Goal: Task Accomplishment & Management: Manage account settings

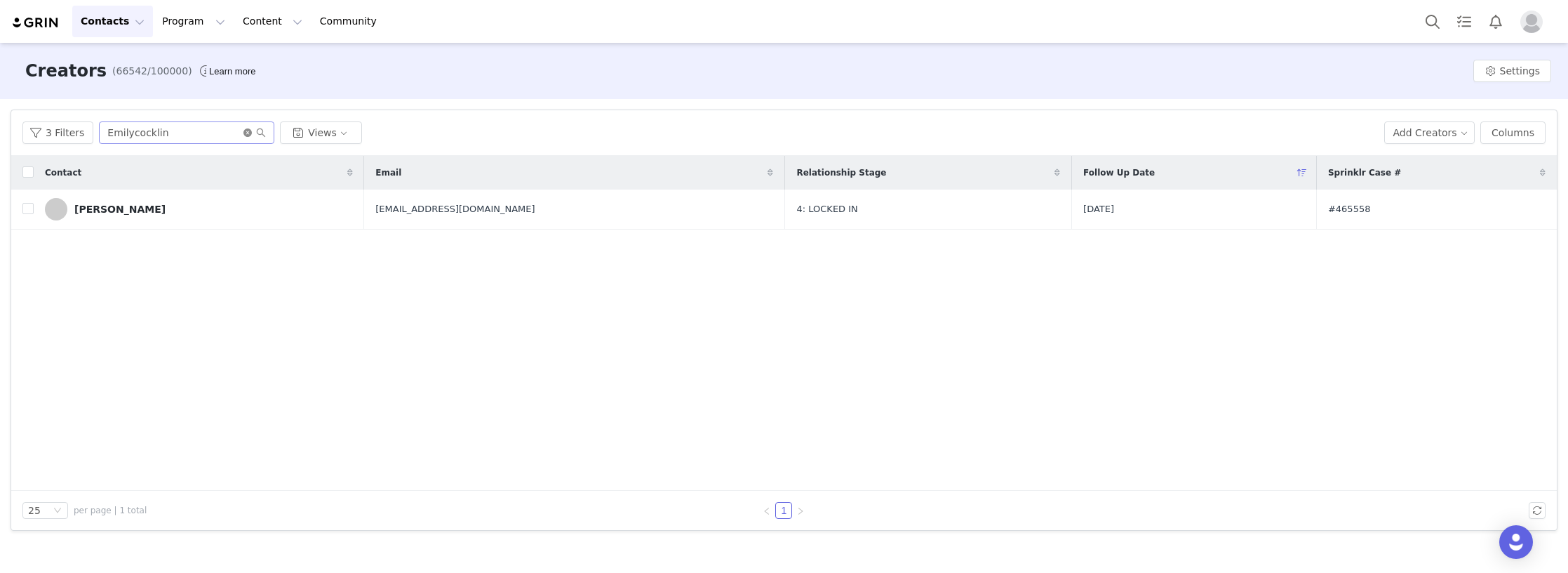
click at [244, 135] on icon "icon: close-circle" at bounding box center [248, 133] width 9 height 9
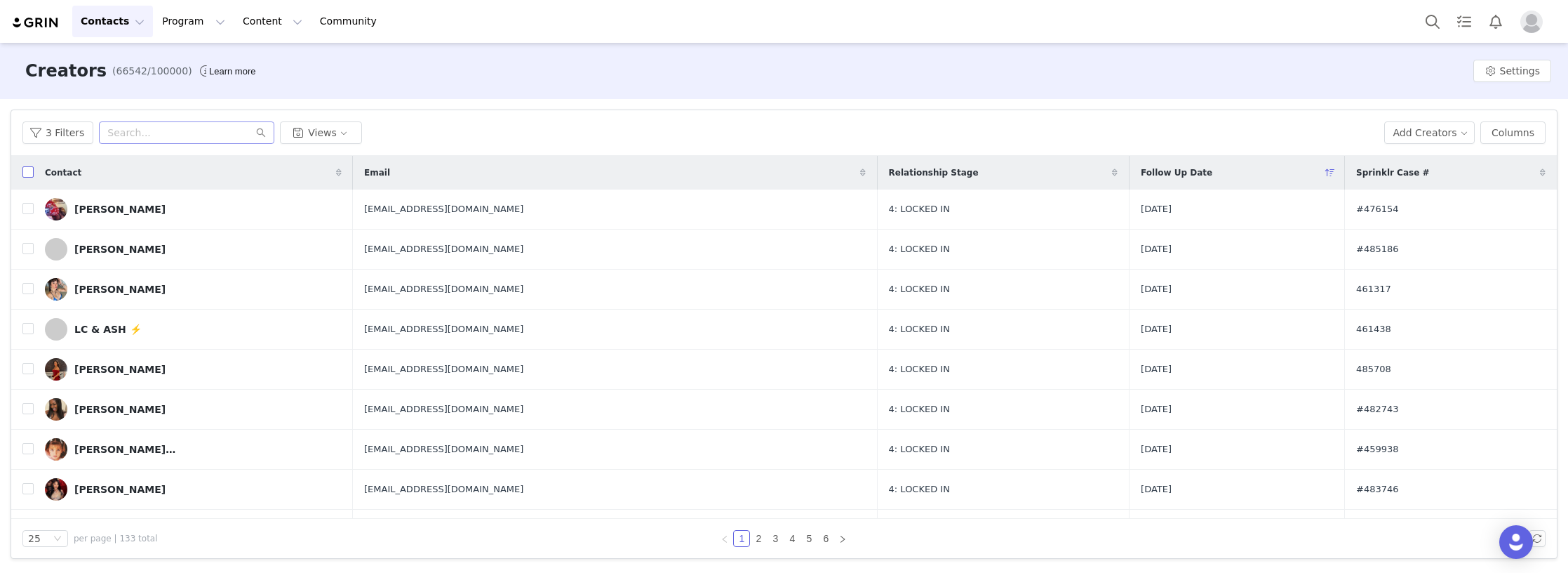
click at [24, 174] on input "checkbox" at bounding box center [27, 172] width 11 height 11
checkbox input "true"
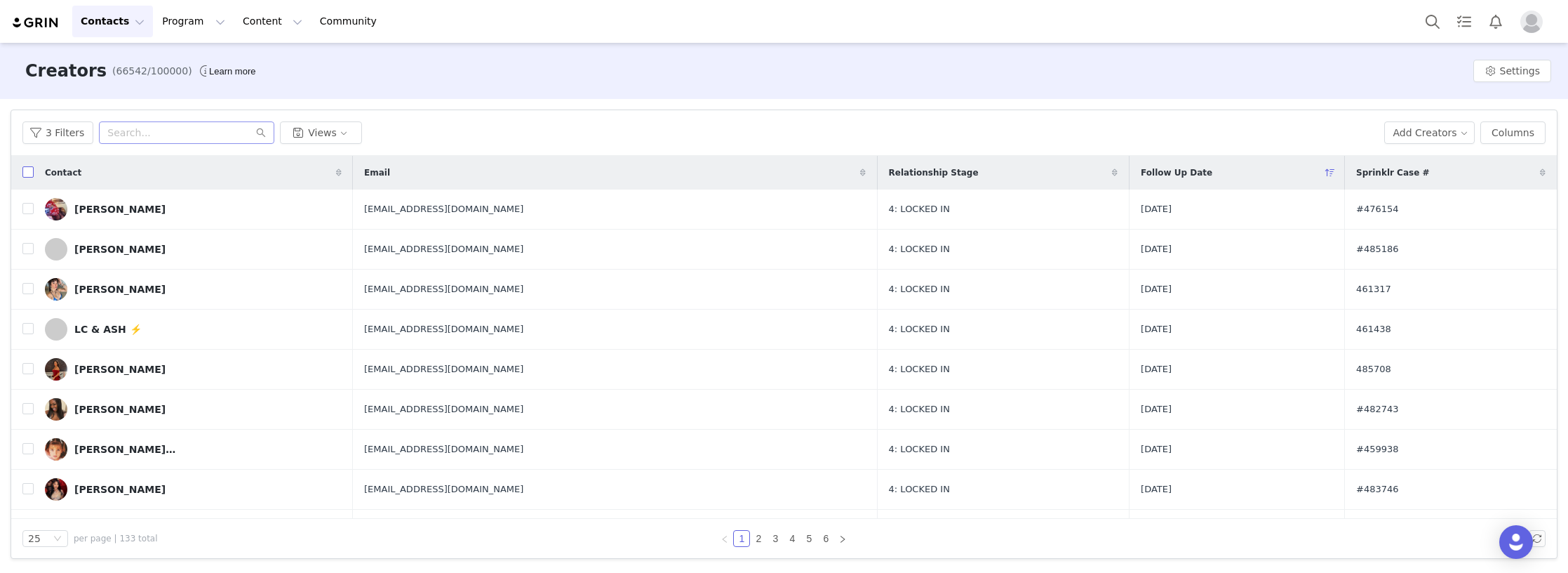
checkbox input "true"
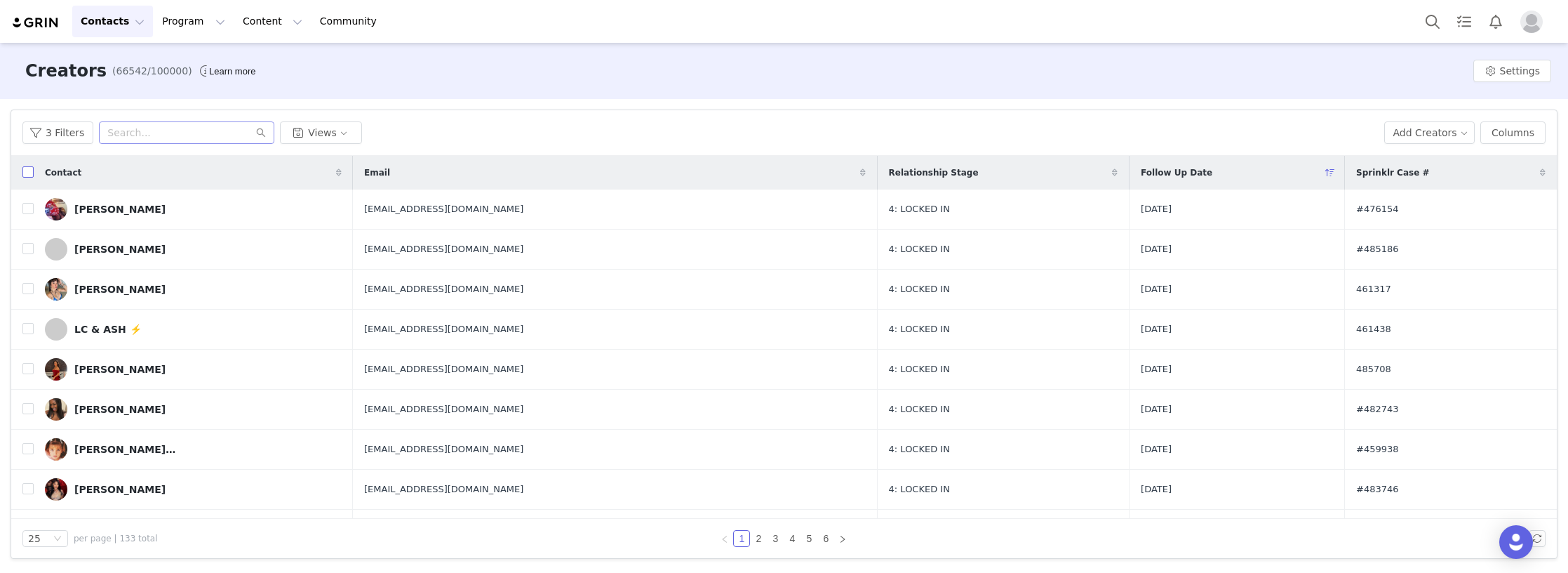
checkbox input "true"
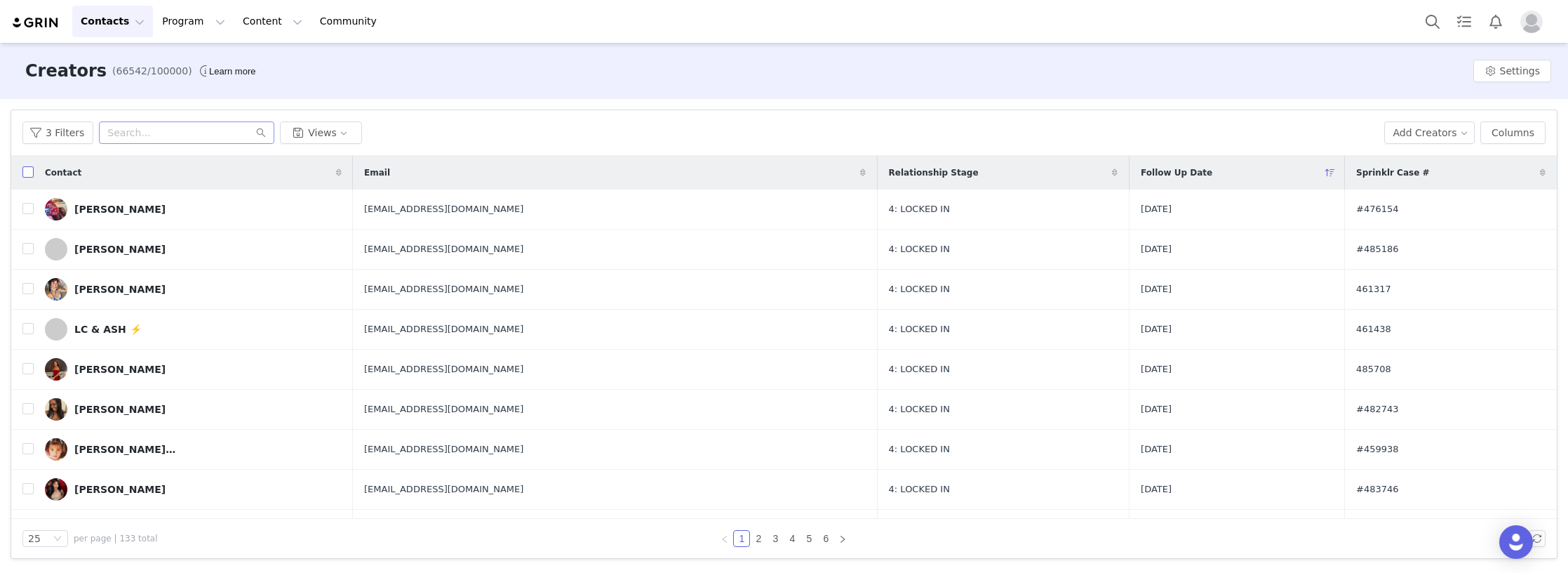
checkbox input "true"
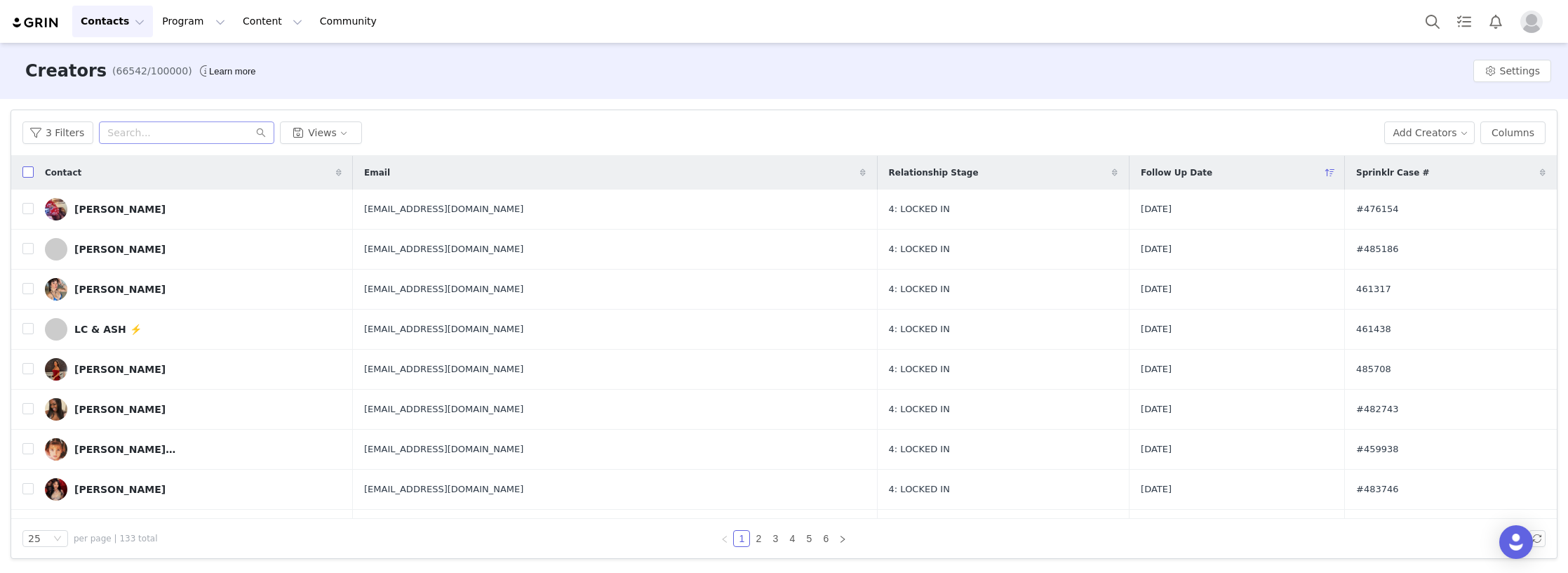
checkbox input "true"
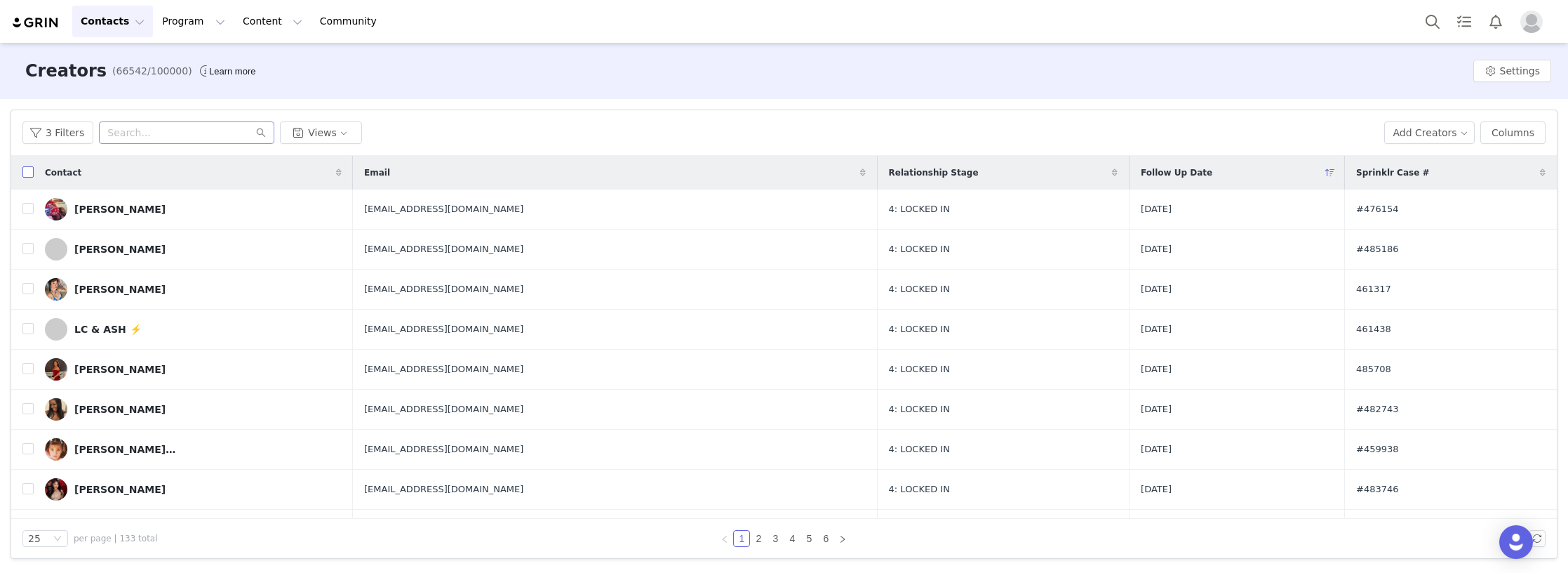
checkbox input "true"
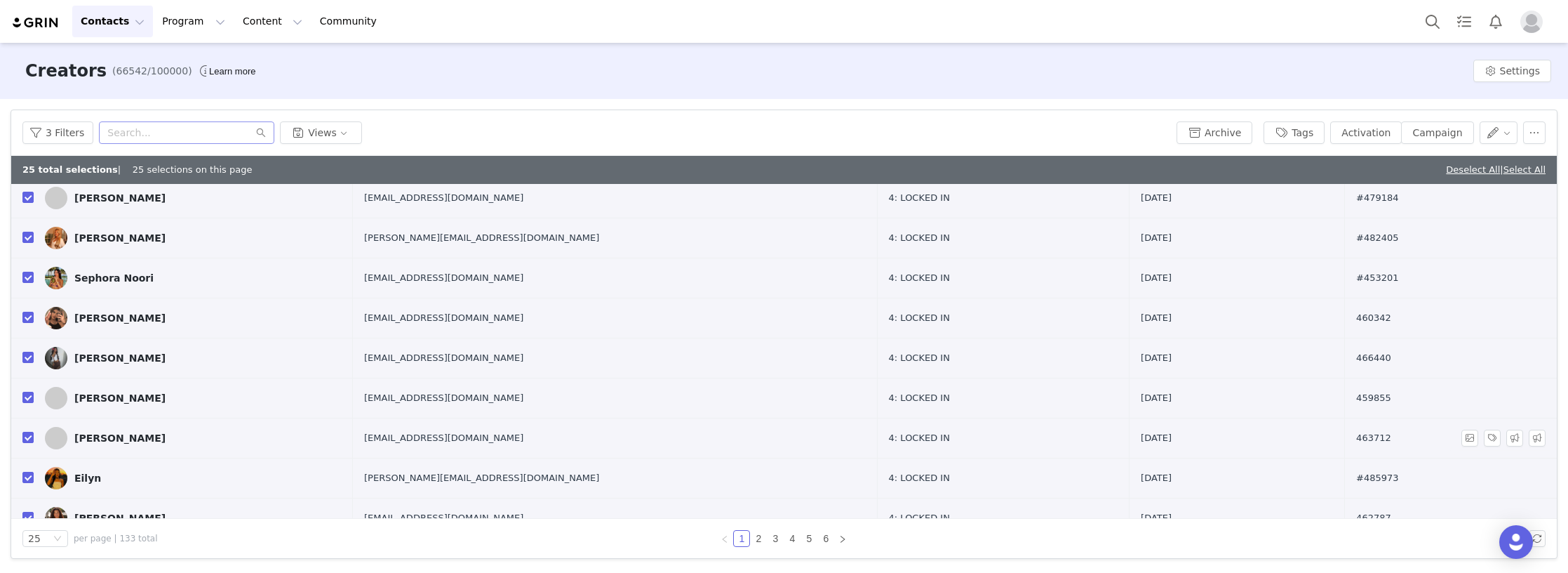
scroll to position [699, 0]
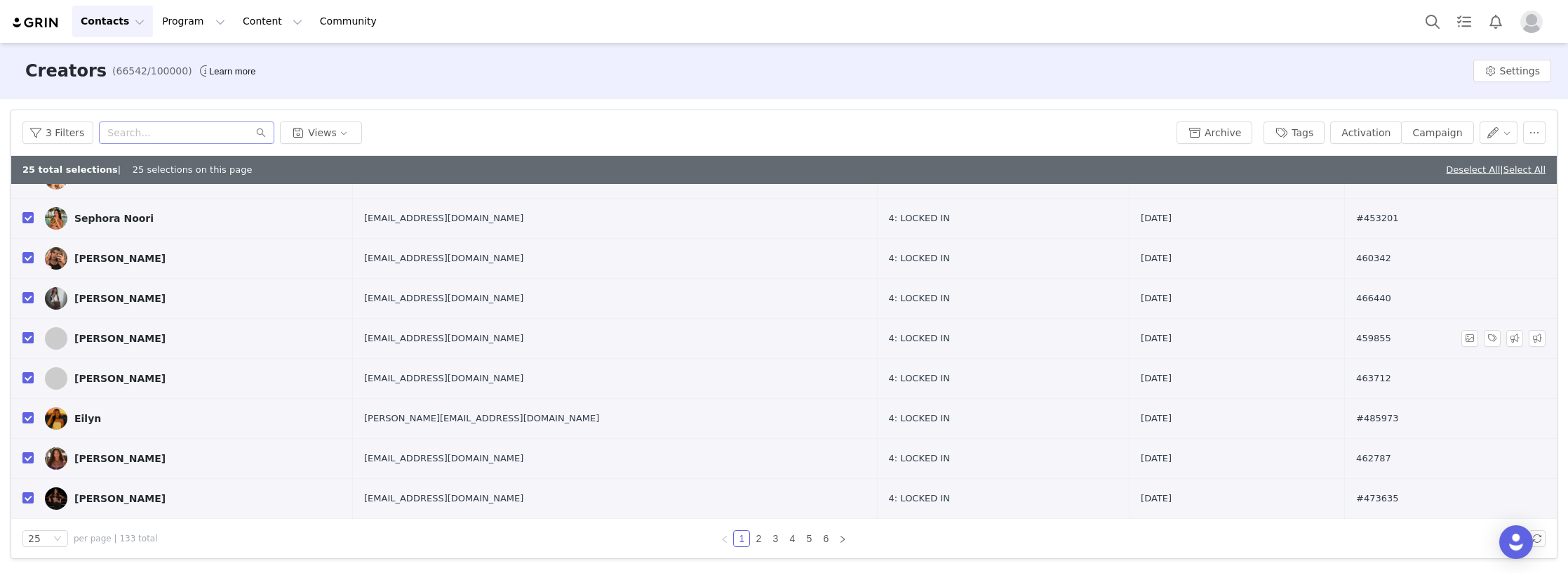
click at [25, 339] on input "checkbox" at bounding box center [27, 338] width 11 height 11
checkbox input "false"
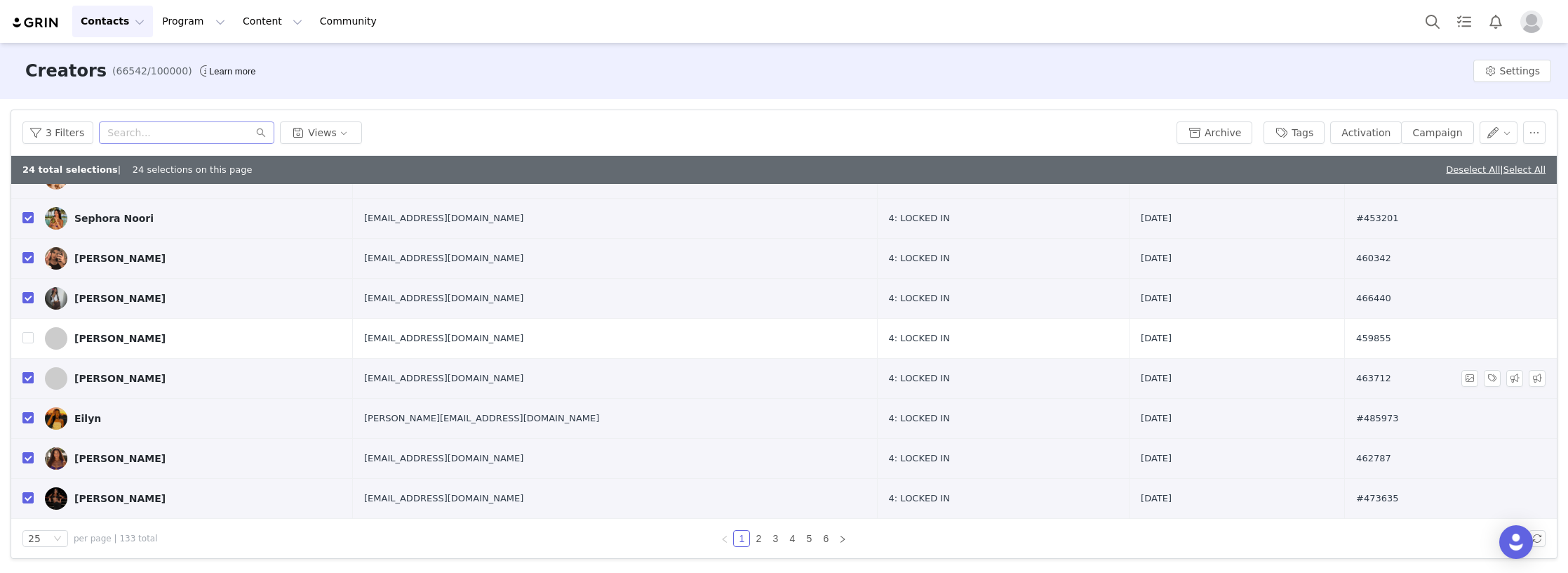
click at [26, 379] on input "checkbox" at bounding box center [27, 377] width 11 height 11
checkbox input "false"
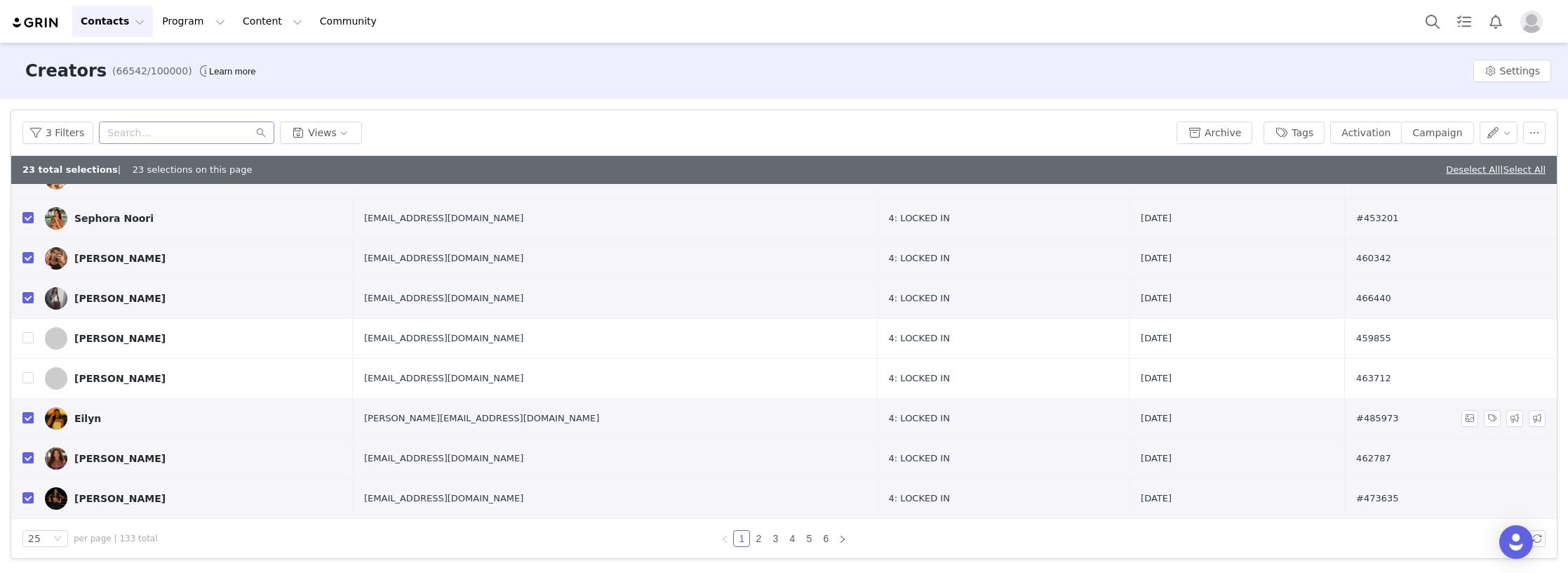
click at [30, 413] on input "checkbox" at bounding box center [27, 418] width 11 height 11
checkbox input "false"
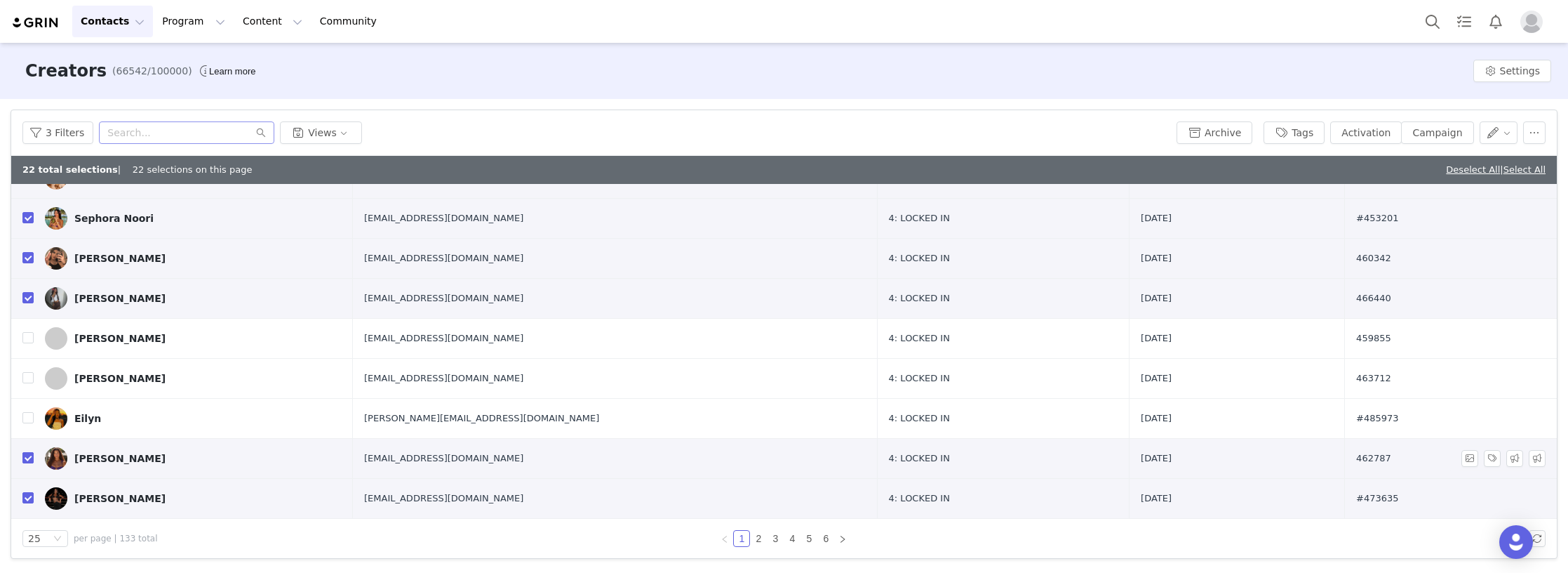
click at [29, 461] on input "checkbox" at bounding box center [27, 457] width 11 height 11
checkbox input "false"
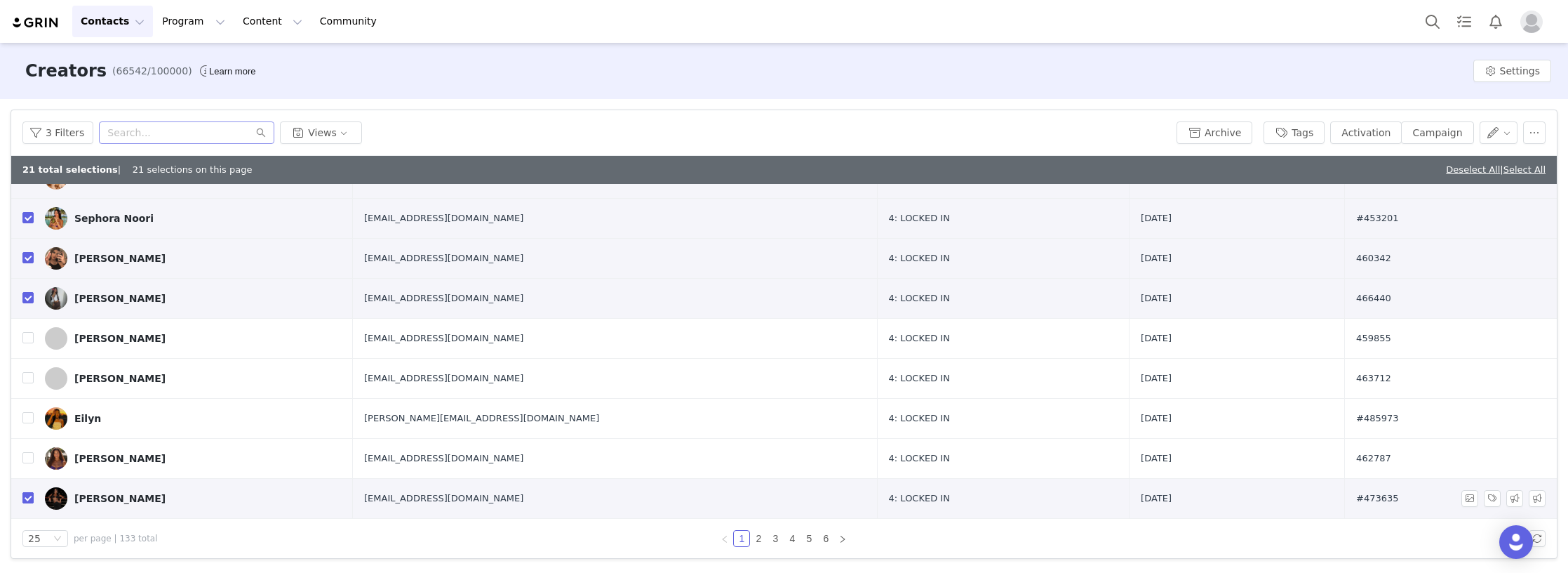
click at [29, 501] on input "checkbox" at bounding box center [27, 497] width 11 height 11
checkbox input "false"
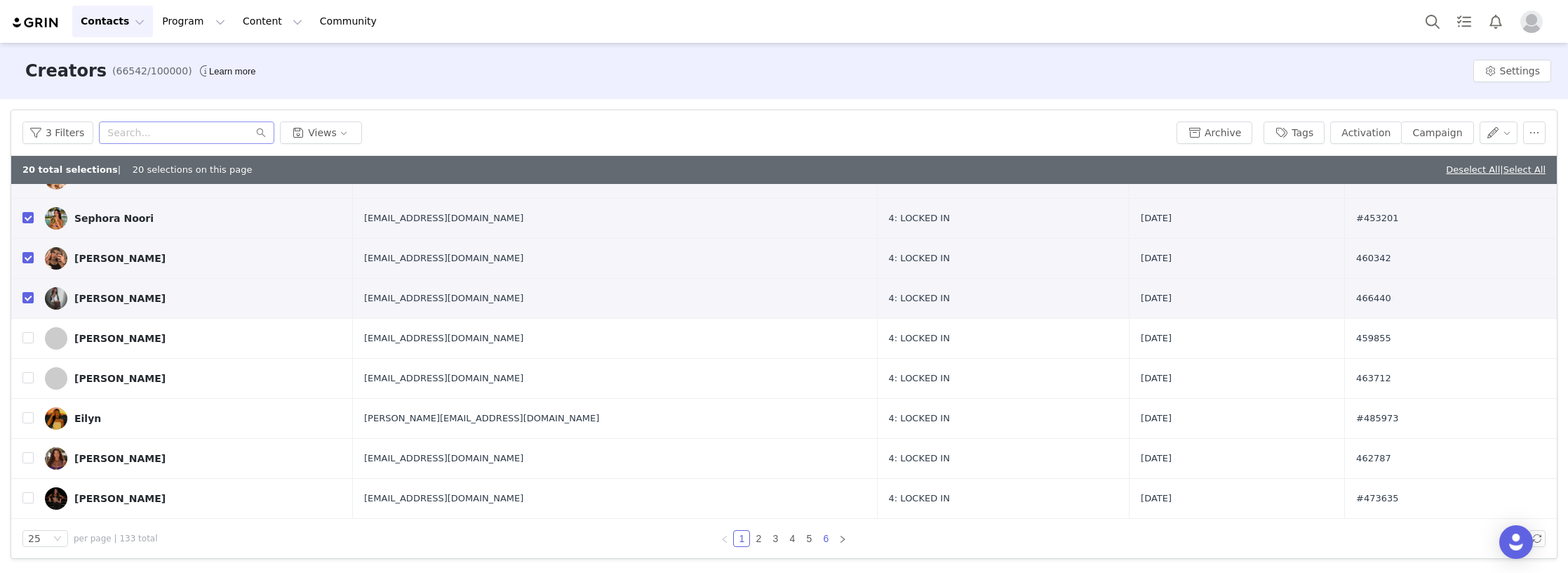
click at [826, 540] on link "6" at bounding box center [826, 539] width 15 height 15
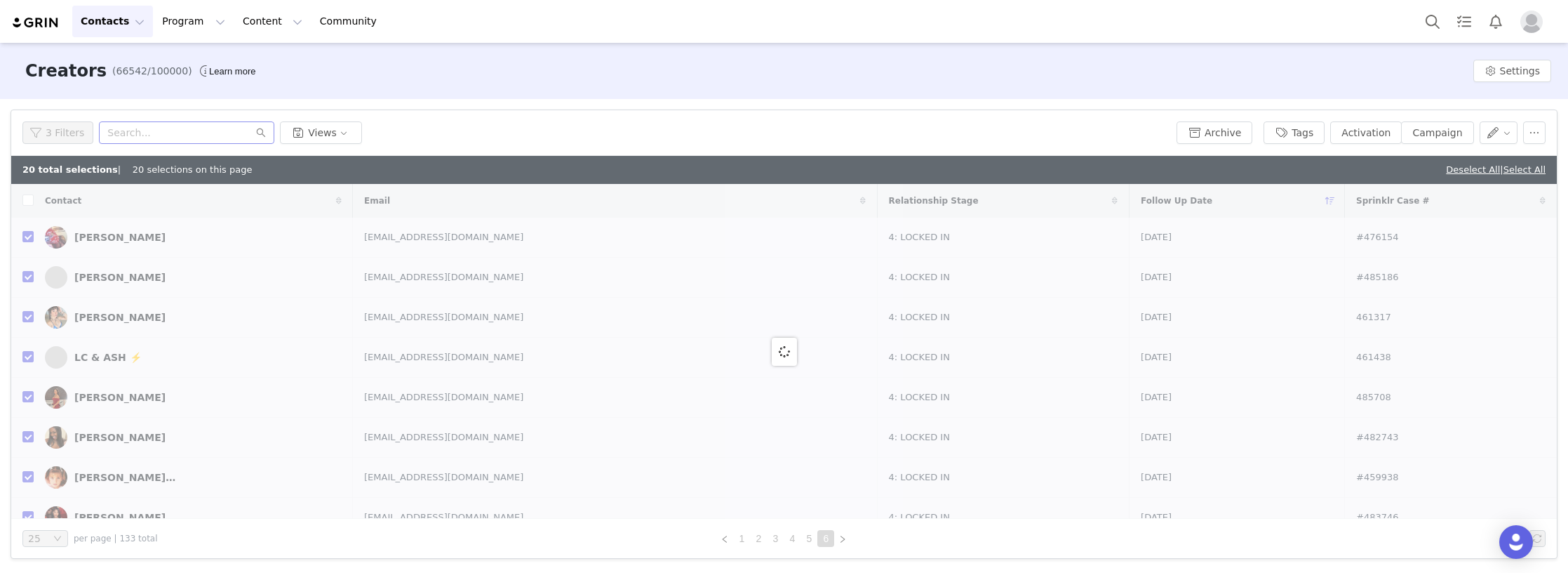
checkbox input "false"
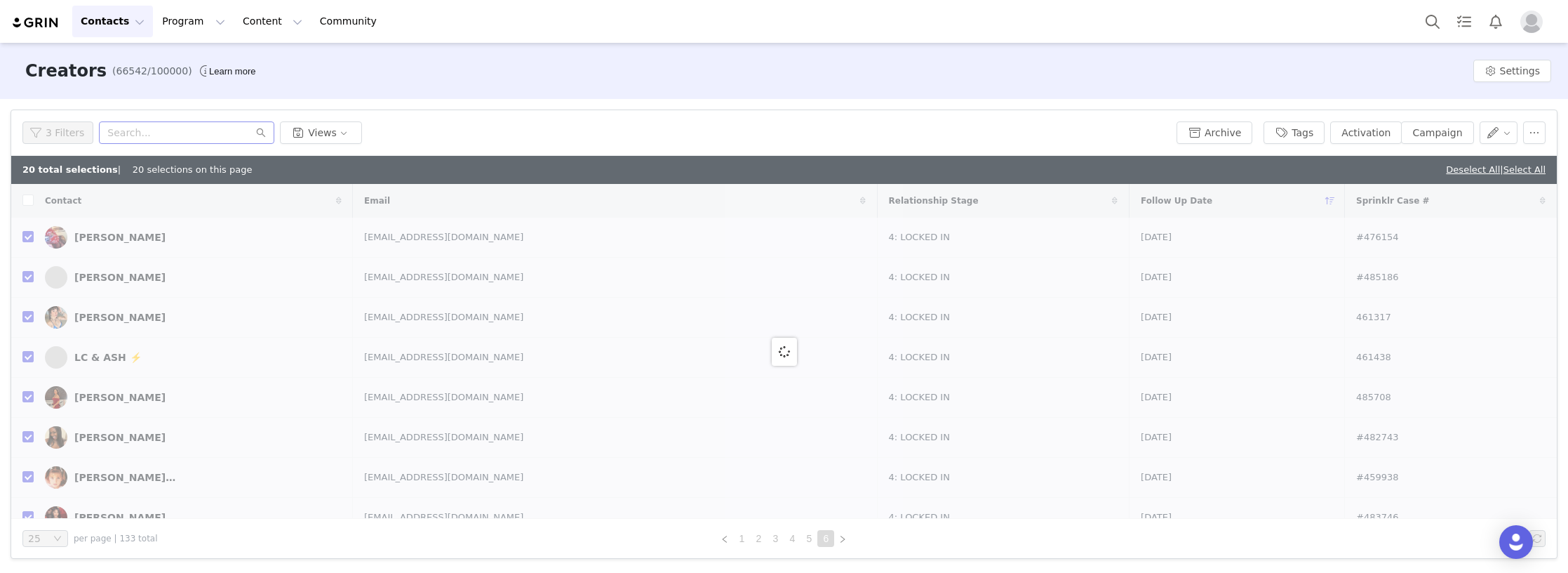
checkbox input "false"
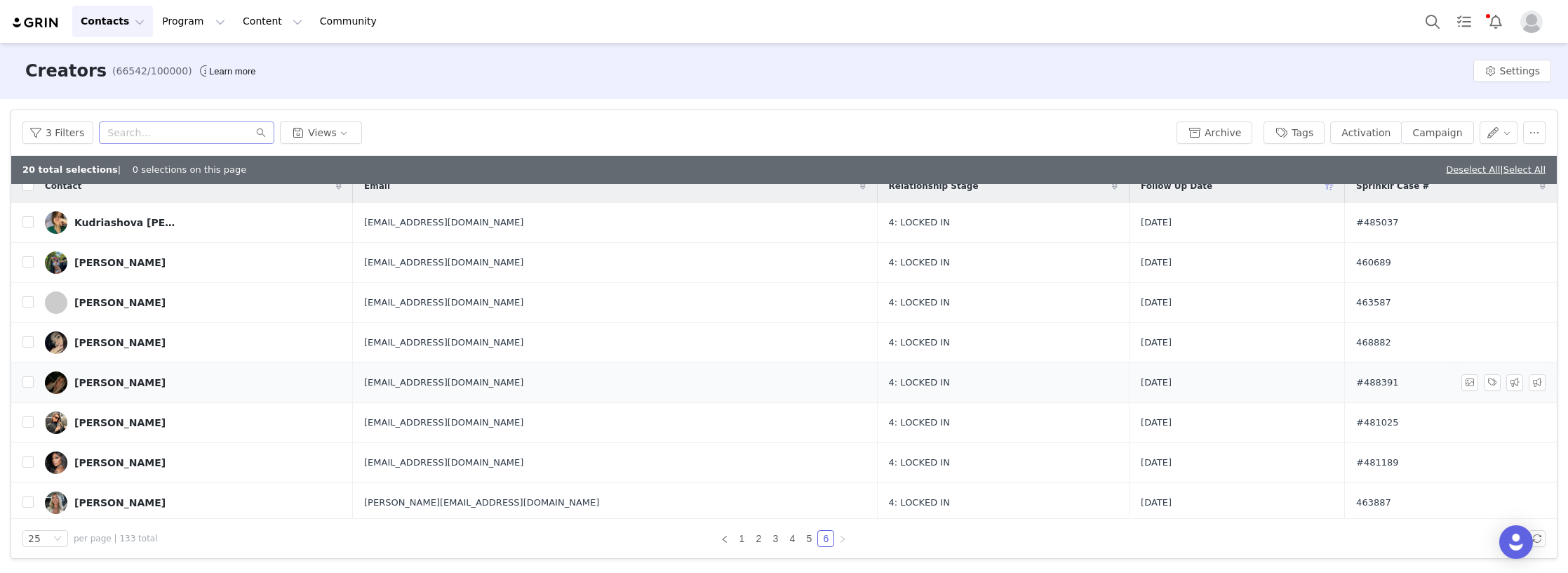
scroll to position [19, 0]
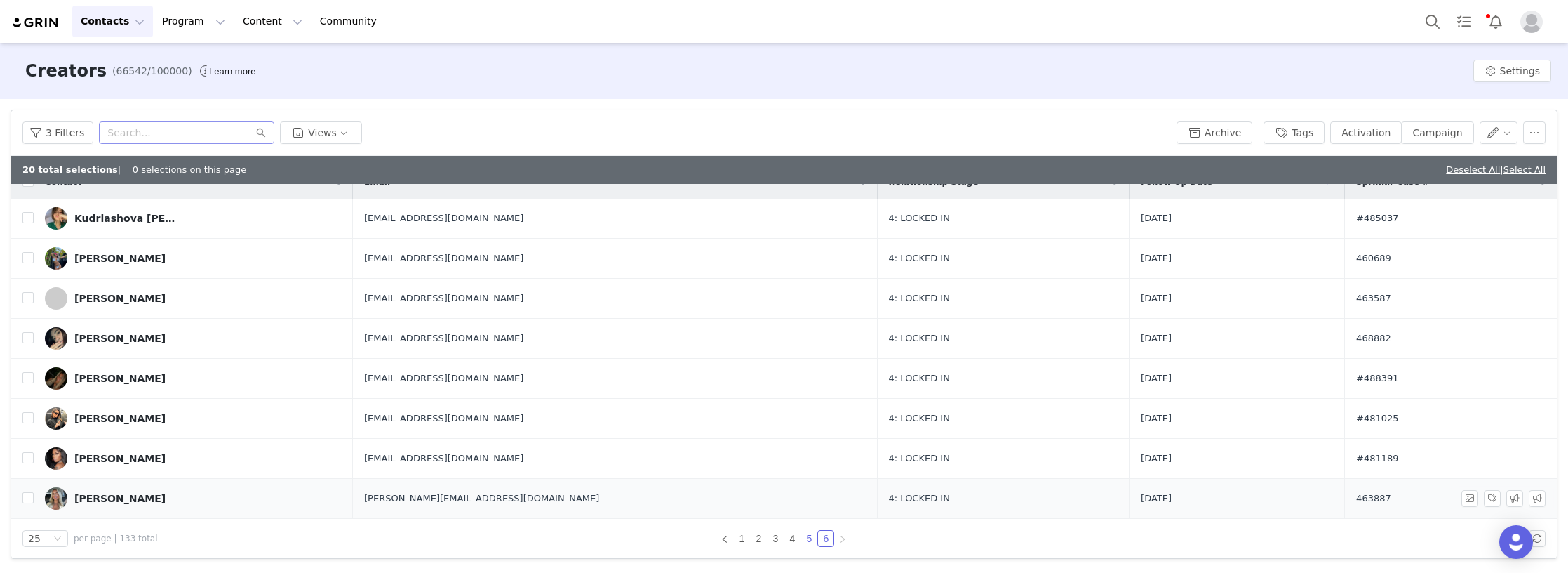
drag, startPoint x: 809, startPoint y: 536, endPoint x: 747, endPoint y: 485, distance: 80.3
click at [809, 536] on link "5" at bounding box center [809, 539] width 15 height 15
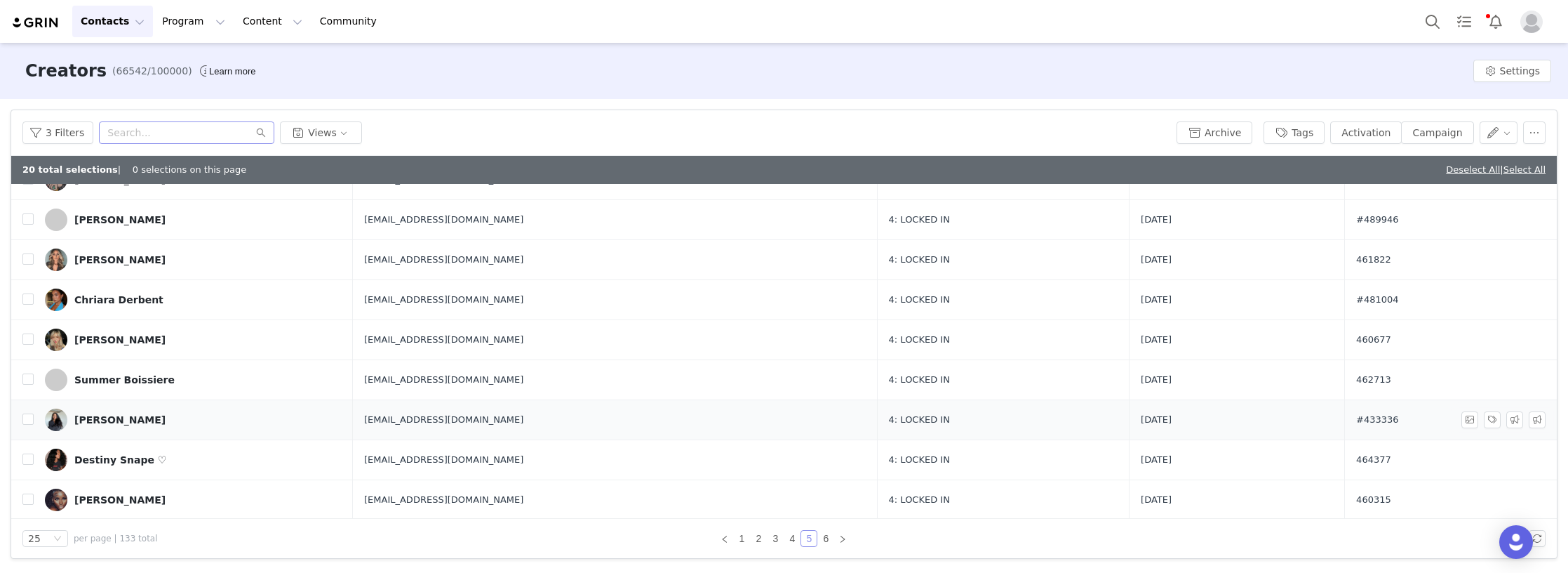
scroll to position [281, 0]
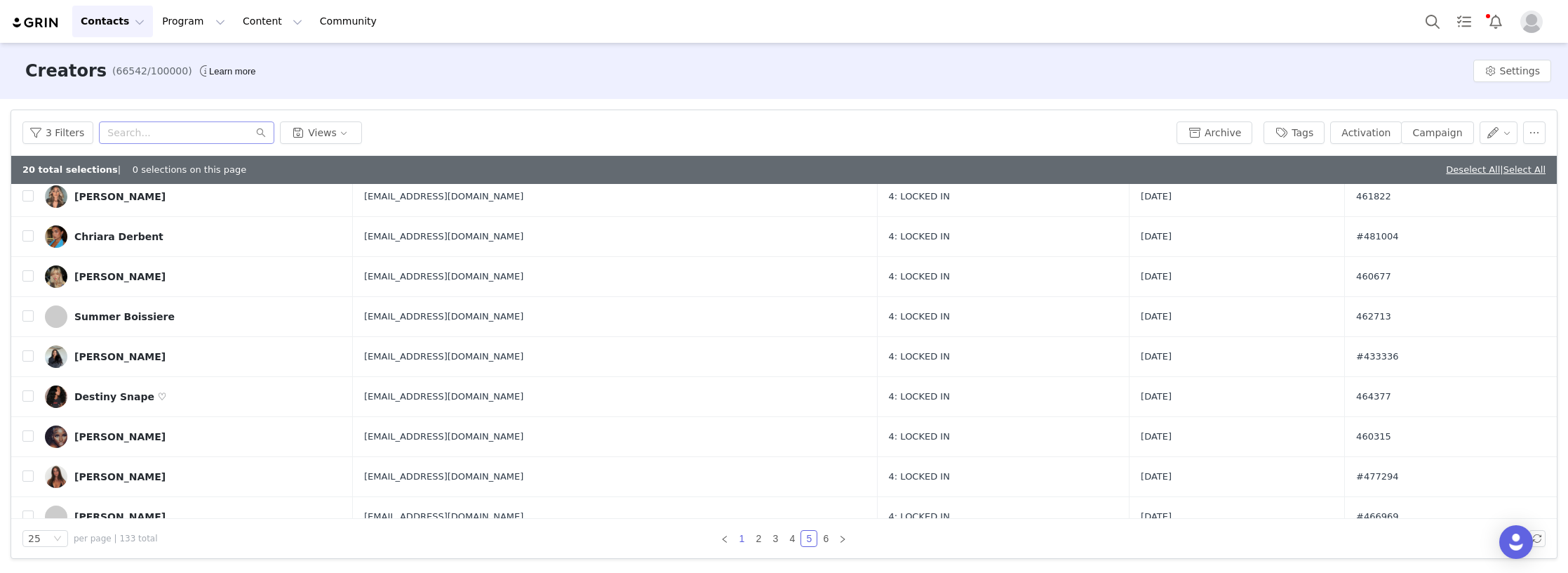
click at [744, 540] on link "1" at bounding box center [742, 539] width 15 height 15
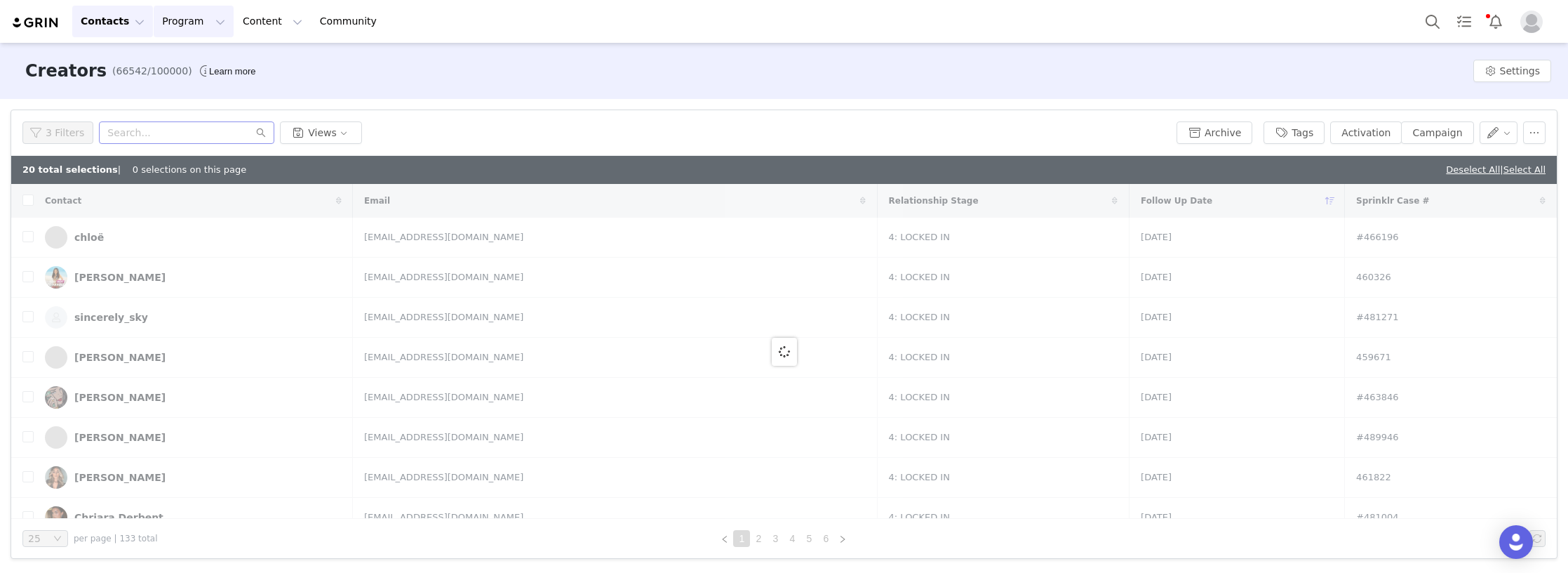
checkbox input "true"
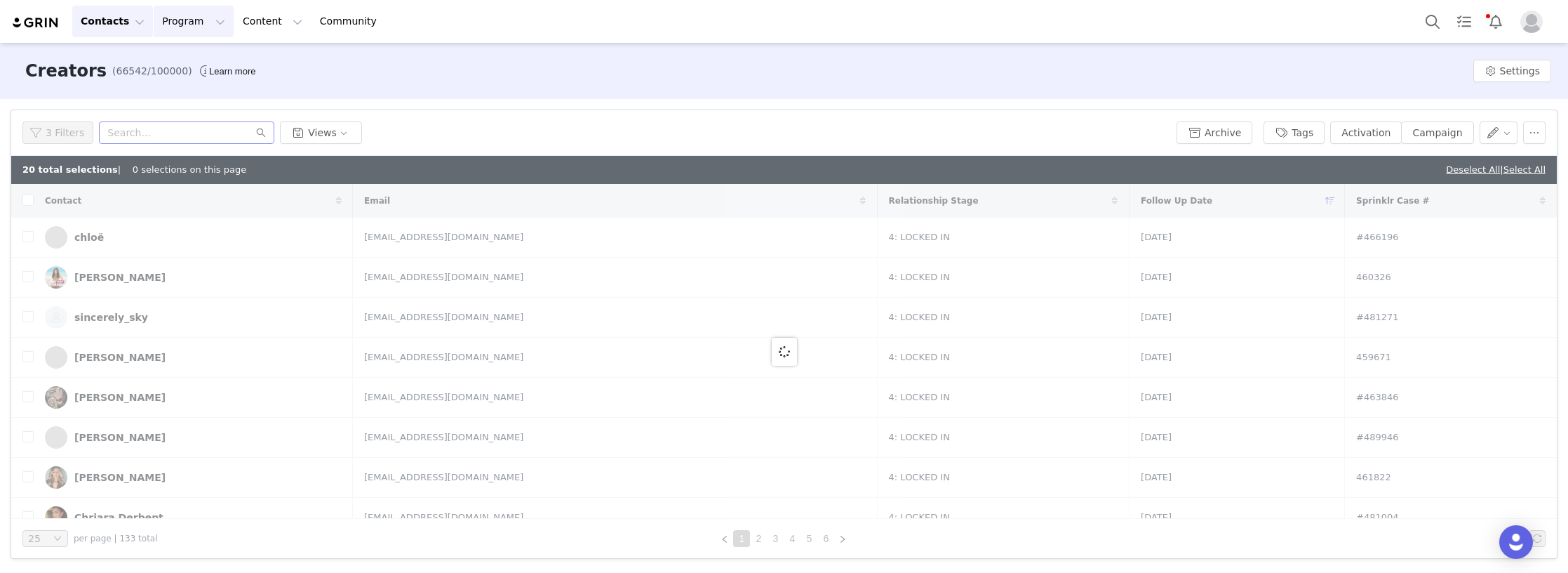
checkbox input "true"
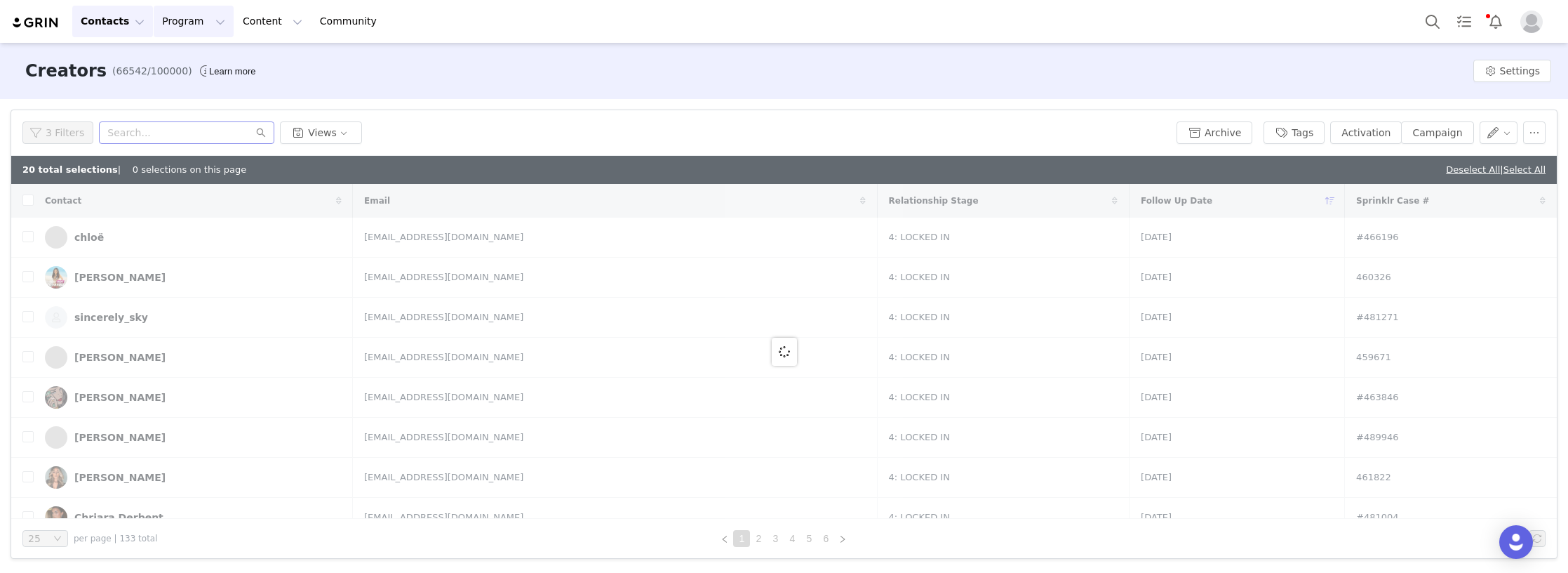
checkbox input "true"
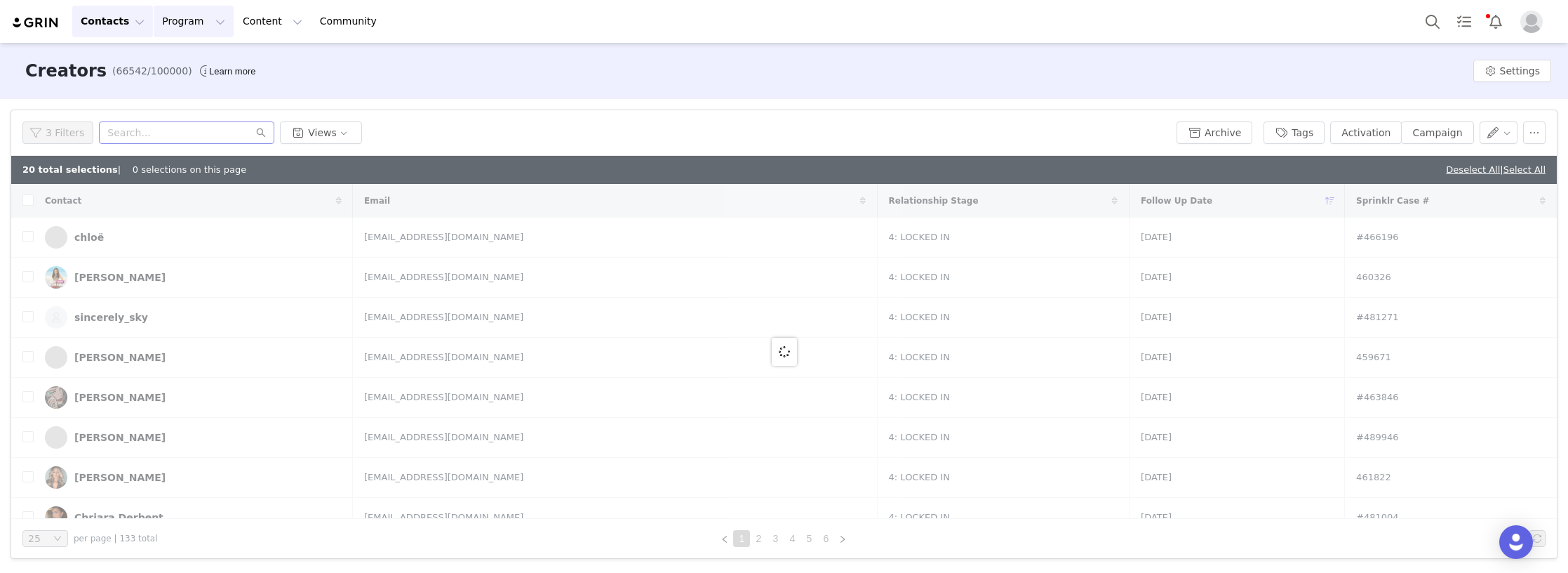
checkbox input "true"
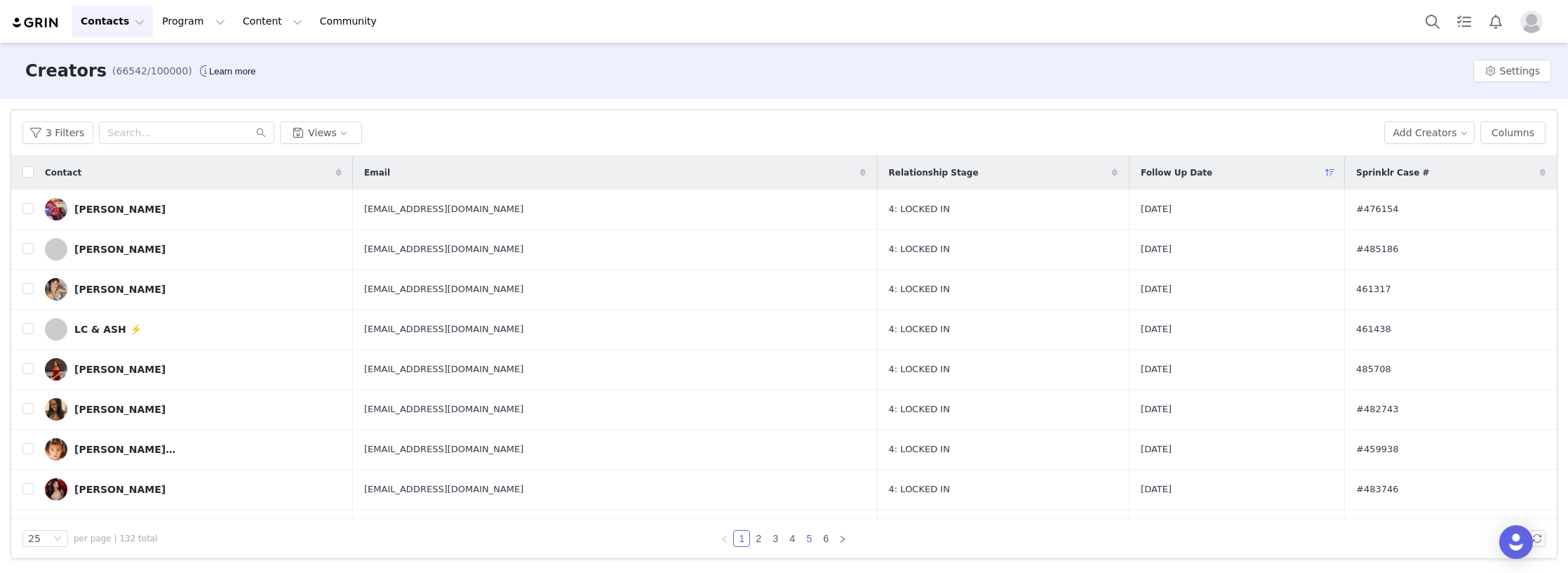
click at [808, 539] on link "5" at bounding box center [809, 539] width 15 height 15
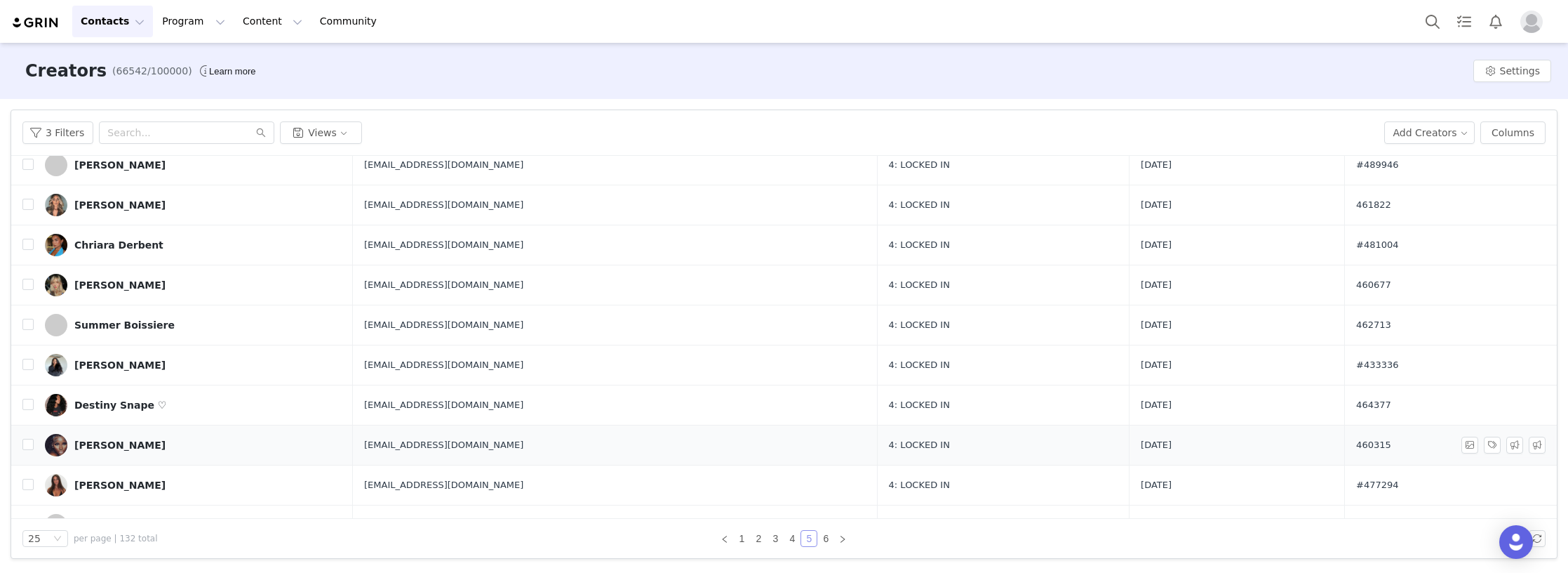
scroll to position [210, 0]
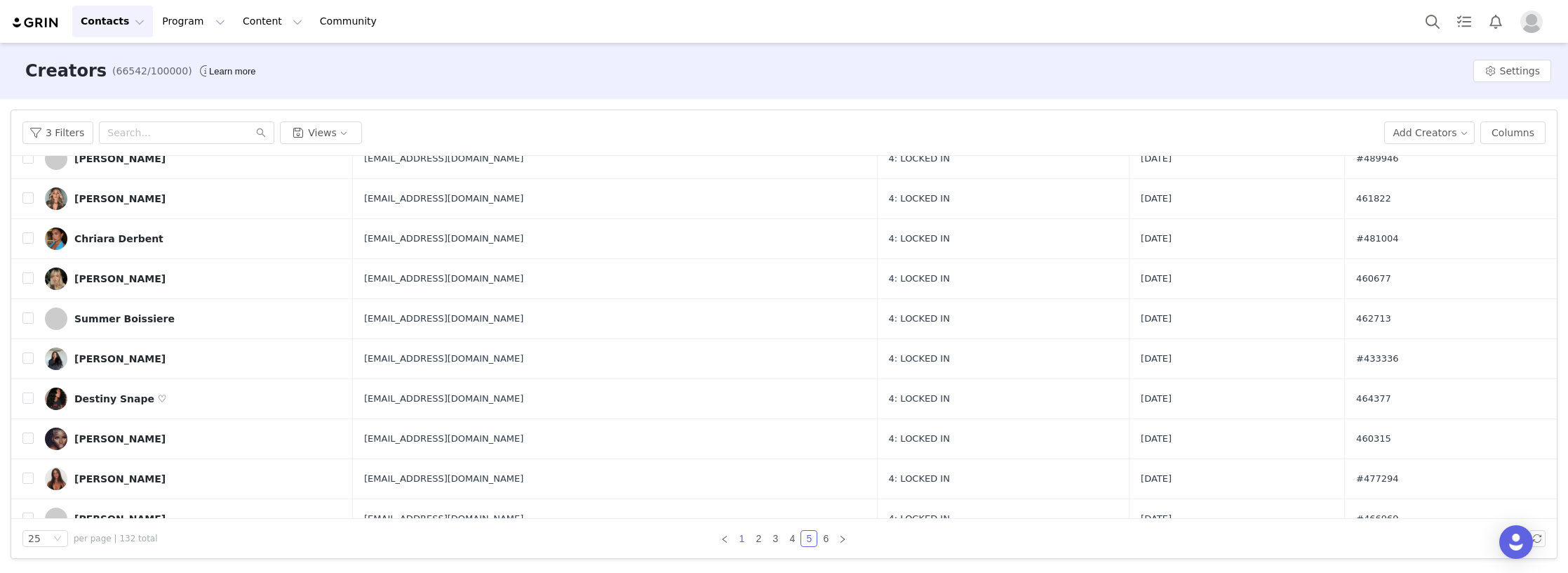
drag, startPoint x: 740, startPoint y: 544, endPoint x: 742, endPoint y: 532, distance: 12.2
click at [740, 540] on link "1" at bounding box center [742, 539] width 15 height 15
